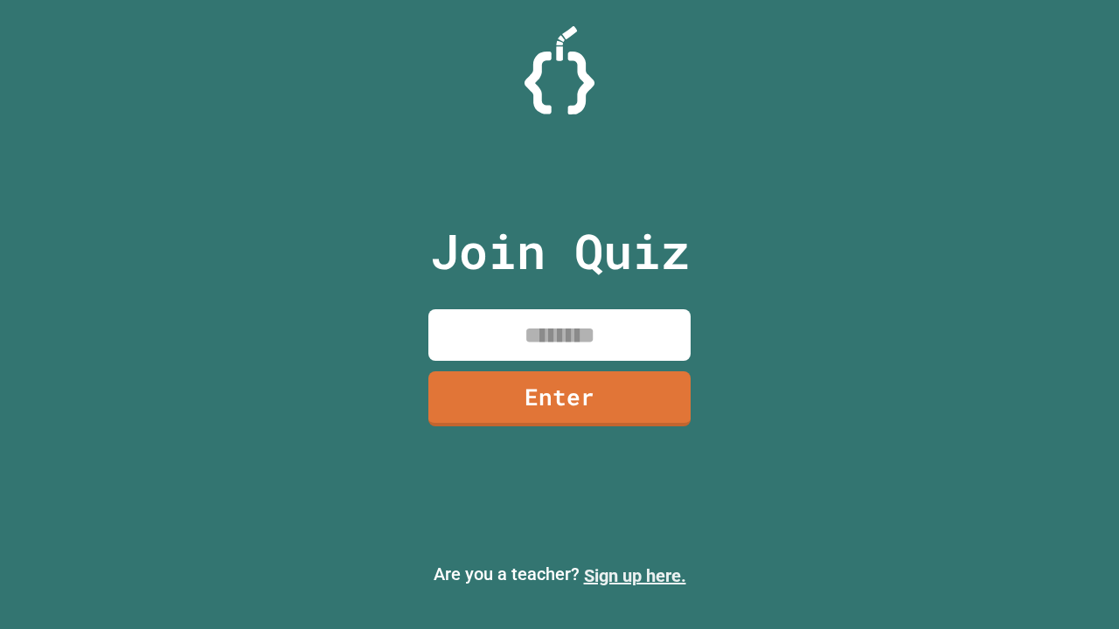
click at [634, 576] on link "Sign up here." at bounding box center [635, 575] width 102 height 21
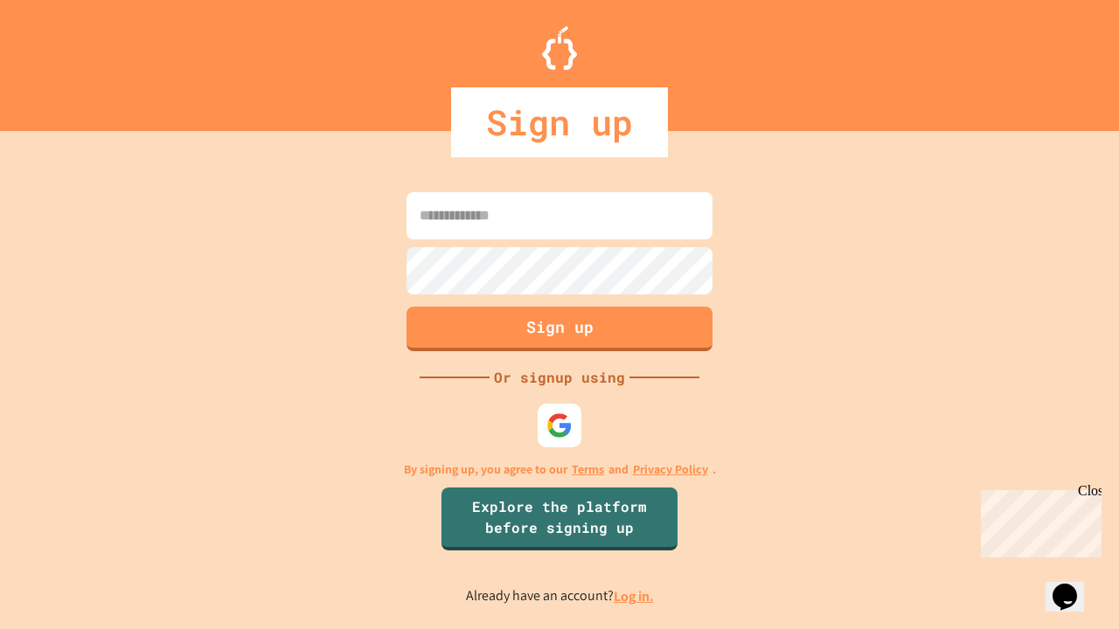
click at [634, 596] on link "Log in." at bounding box center [633, 596] width 40 height 18
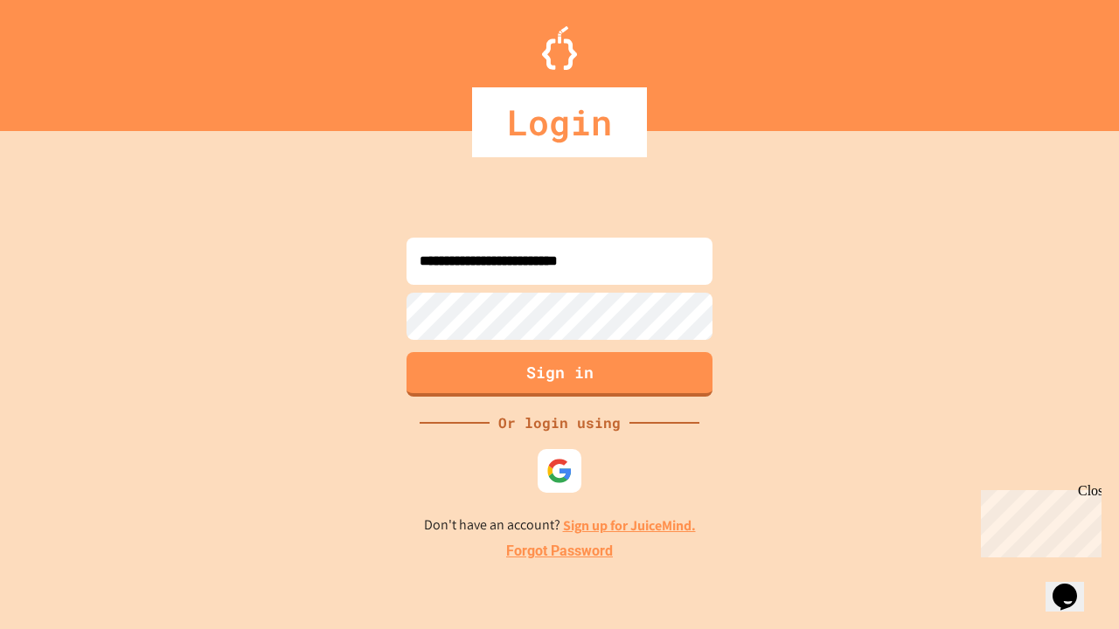
type input "**********"
